Goal: Task Accomplishment & Management: Complete application form

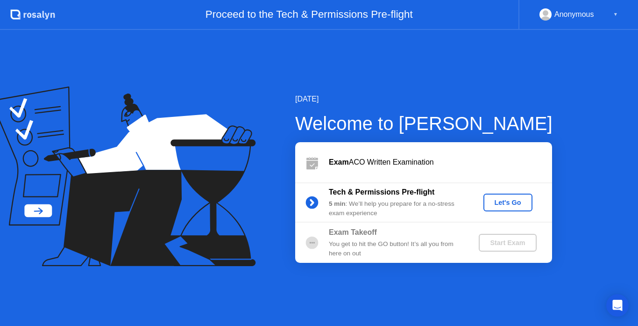
click at [506, 204] on div "Let's Go" at bounding box center [508, 202] width 42 height 7
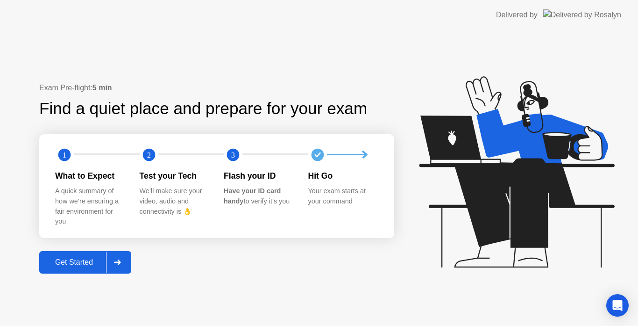
click at [118, 259] on icon at bounding box center [117, 262] width 7 height 6
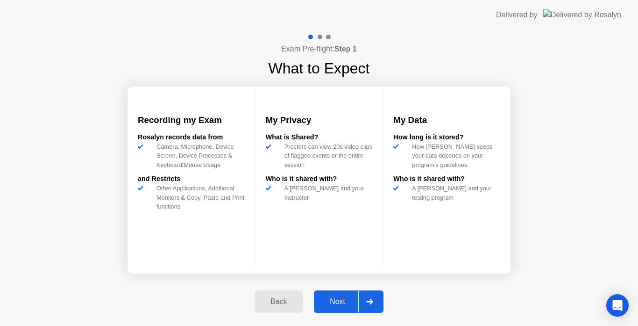
click at [375, 298] on div at bounding box center [369, 301] width 22 height 21
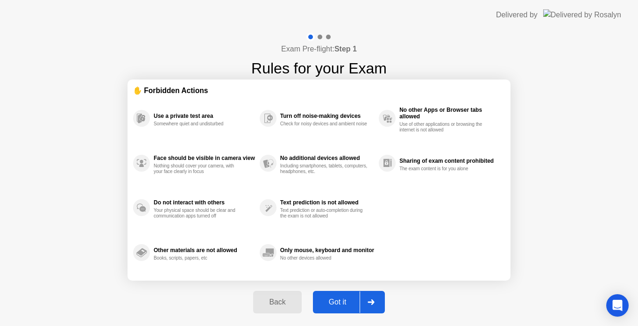
click at [372, 299] on icon at bounding box center [371, 302] width 7 height 6
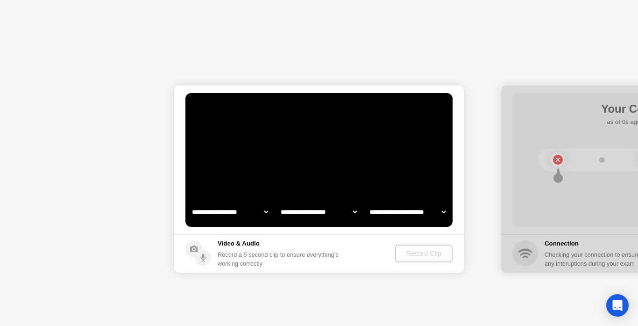
select select "**********"
select select "*******"
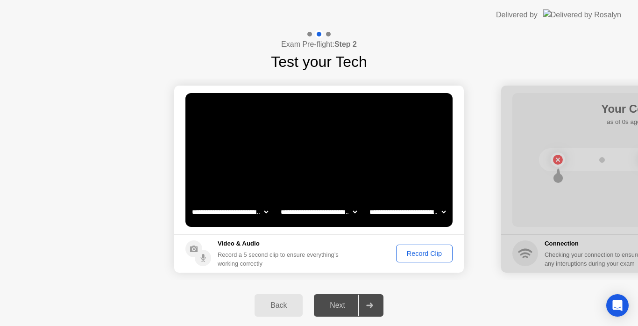
click at [434, 252] on div "Record Clip" at bounding box center [424, 252] width 50 height 7
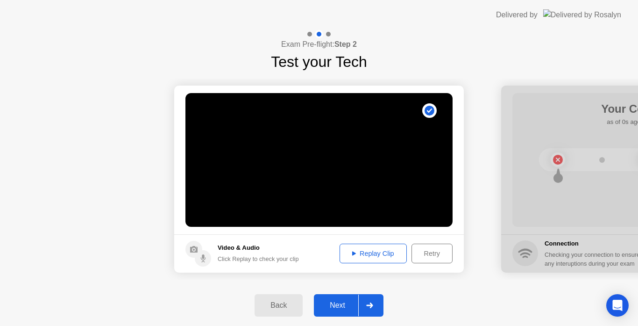
click at [357, 255] on div "Replay Clip" at bounding box center [373, 252] width 61 height 7
click at [352, 254] on icon at bounding box center [354, 253] width 4 height 4
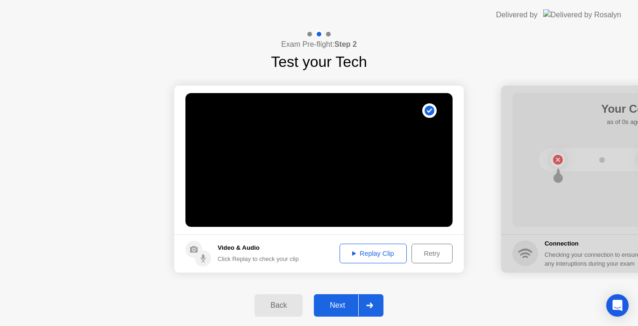
click at [364, 254] on div "Replay Clip" at bounding box center [373, 252] width 61 height 7
click at [373, 305] on icon at bounding box center [369, 305] width 7 height 6
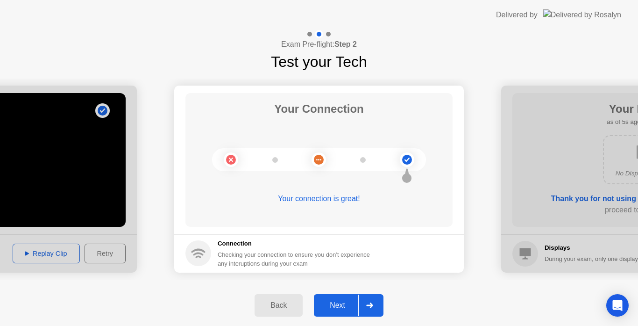
click at [371, 304] on icon at bounding box center [369, 305] width 7 height 6
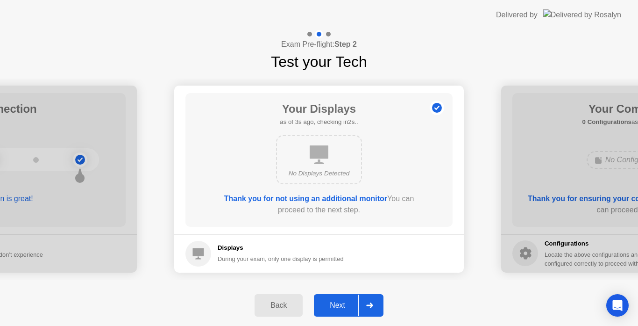
click at [371, 304] on icon at bounding box center [369, 305] width 7 height 6
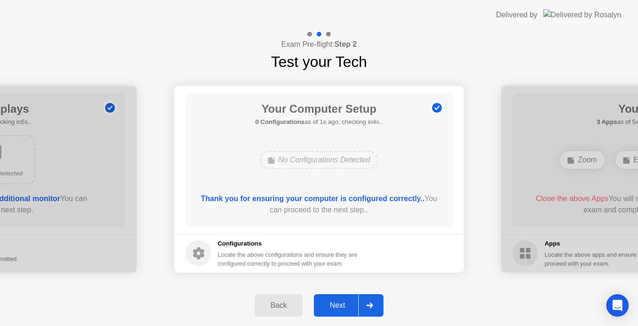
click at [371, 304] on icon at bounding box center [369, 305] width 7 height 6
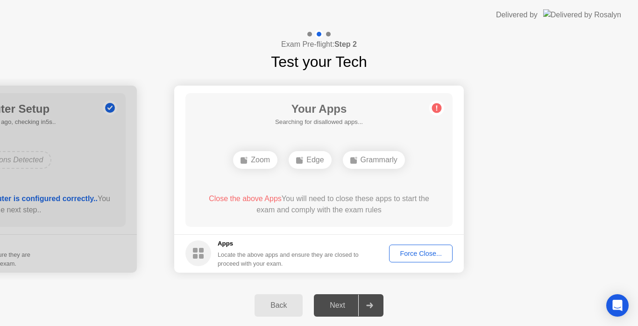
click at [371, 304] on icon at bounding box center [369, 305] width 7 height 6
click at [361, 158] on div "Grammarly" at bounding box center [374, 160] width 62 height 18
click at [282, 162] on div "Edge" at bounding box center [282, 160] width 43 height 18
click at [309, 159] on div "Grammarly" at bounding box center [319, 160] width 62 height 18
click at [417, 256] on div "Force Close..." at bounding box center [420, 252] width 57 height 7
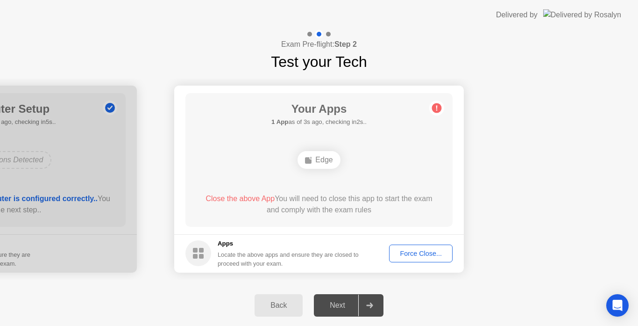
click at [417, 251] on div "Force Close..." at bounding box center [420, 252] width 57 height 7
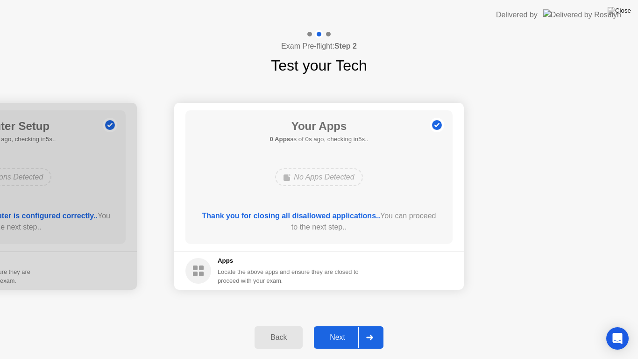
click at [376, 325] on div at bounding box center [369, 336] width 22 height 21
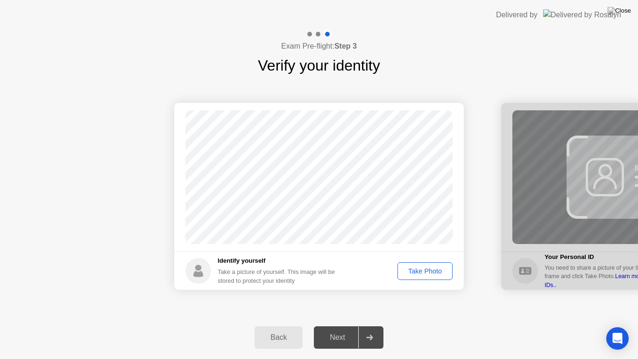
click at [412, 273] on div "Take Photo" at bounding box center [425, 270] width 49 height 7
click at [369, 325] on icon at bounding box center [369, 337] width 7 height 6
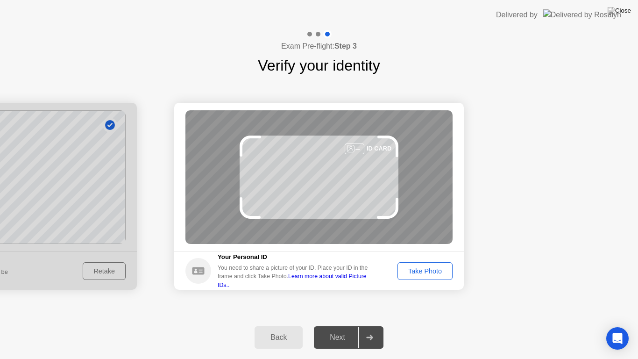
click at [414, 271] on div "Take Photo" at bounding box center [425, 270] width 49 height 7
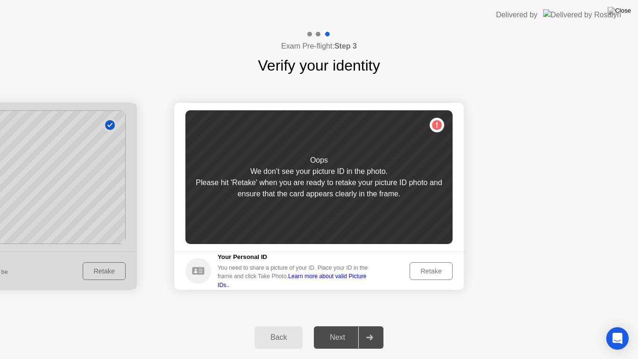
click at [424, 268] on div "Retake" at bounding box center [431, 270] width 36 height 7
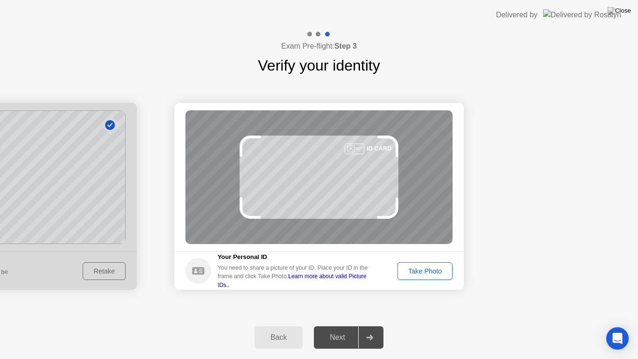
click at [353, 147] on div at bounding box center [355, 148] width 20 height 11
click at [418, 272] on div "Take Photo" at bounding box center [425, 270] width 49 height 7
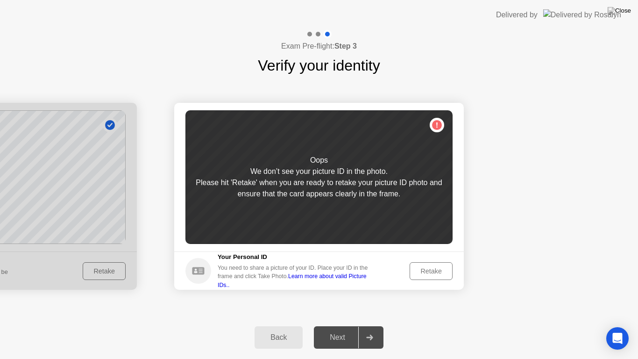
click at [418, 272] on div "Retake" at bounding box center [431, 270] width 36 height 7
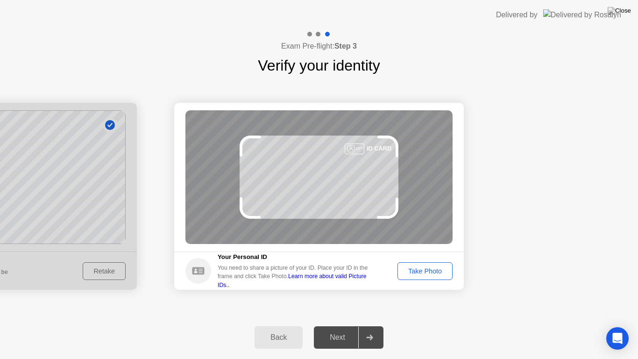
click at [418, 272] on div "Take Photo" at bounding box center [425, 270] width 49 height 7
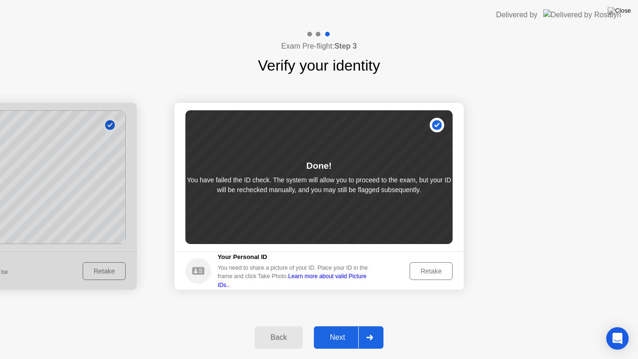
click at [370, 325] on icon at bounding box center [369, 337] width 7 height 6
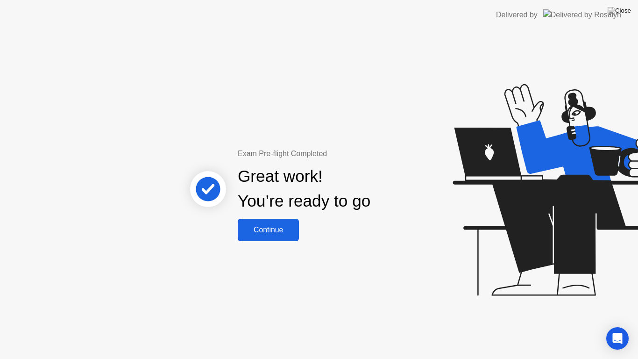
click at [257, 231] on div "Continue" at bounding box center [269, 230] width 56 height 8
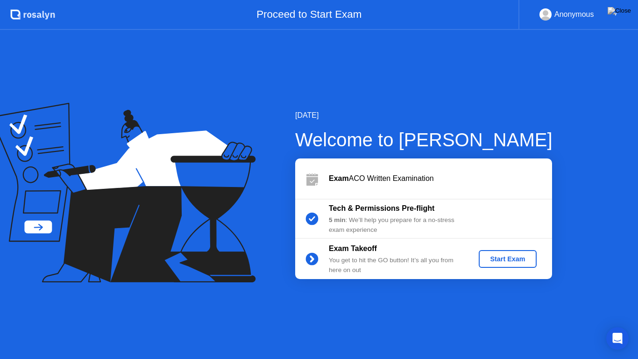
click at [502, 262] on div "Start Exam" at bounding box center [507, 258] width 50 height 7
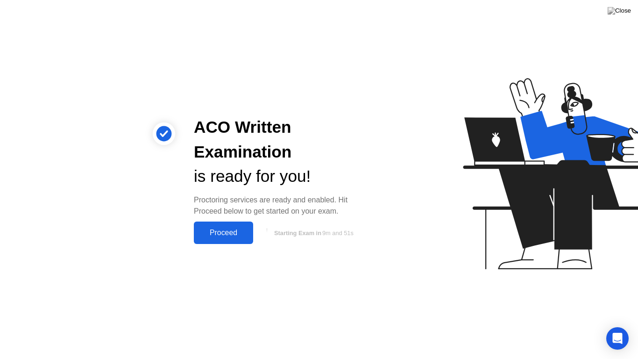
click at [226, 232] on div "Proceed" at bounding box center [224, 232] width 54 height 8
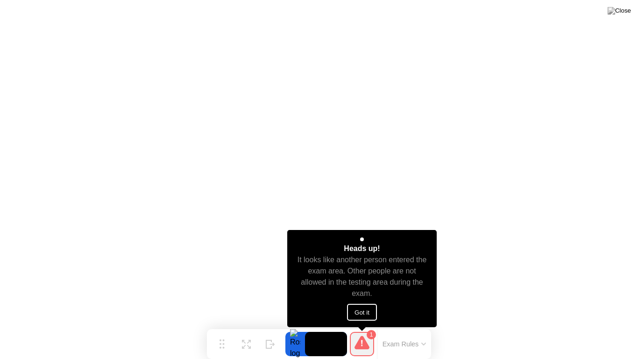
click at [360, 311] on button "Got it" at bounding box center [362, 312] width 30 height 17
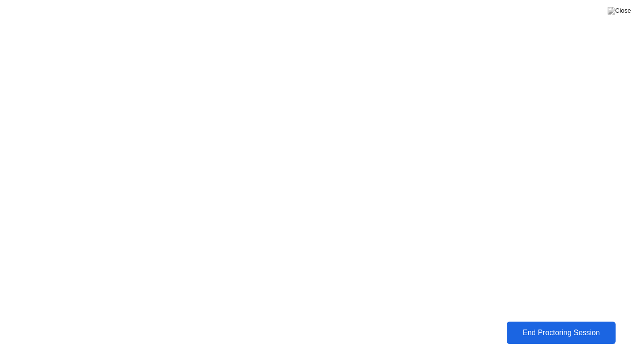
click at [542, 325] on div "End Proctoring Session" at bounding box center [561, 332] width 103 height 8
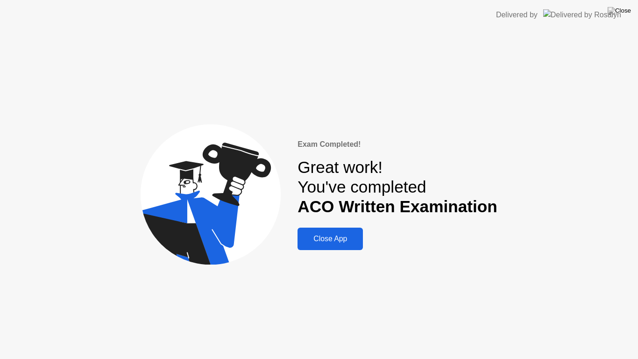
click at [319, 237] on div "Close App" at bounding box center [330, 238] width 60 height 8
